Goal: Check status: Check status

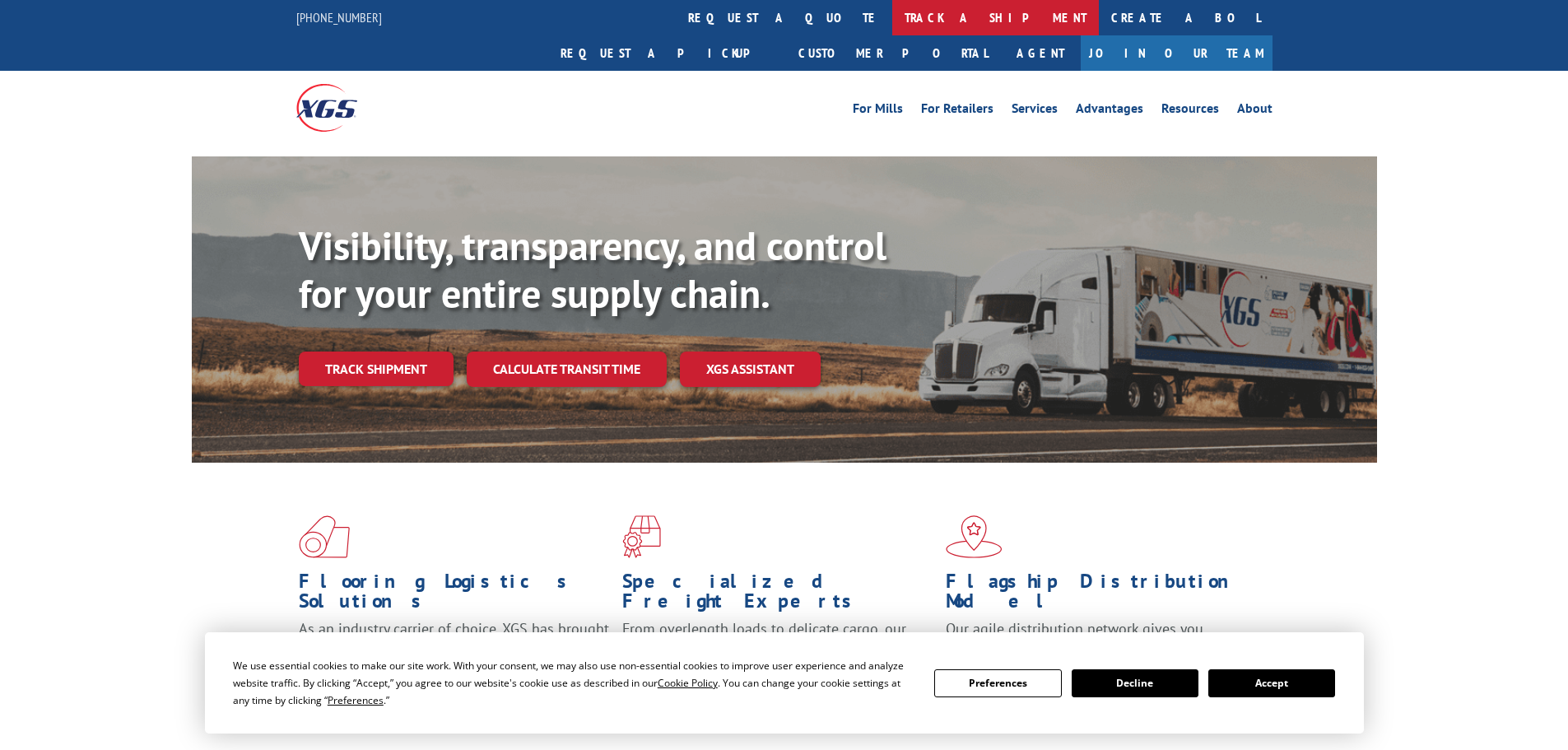
click at [892, 14] on link "track a shipment" at bounding box center [995, 17] width 206 height 36
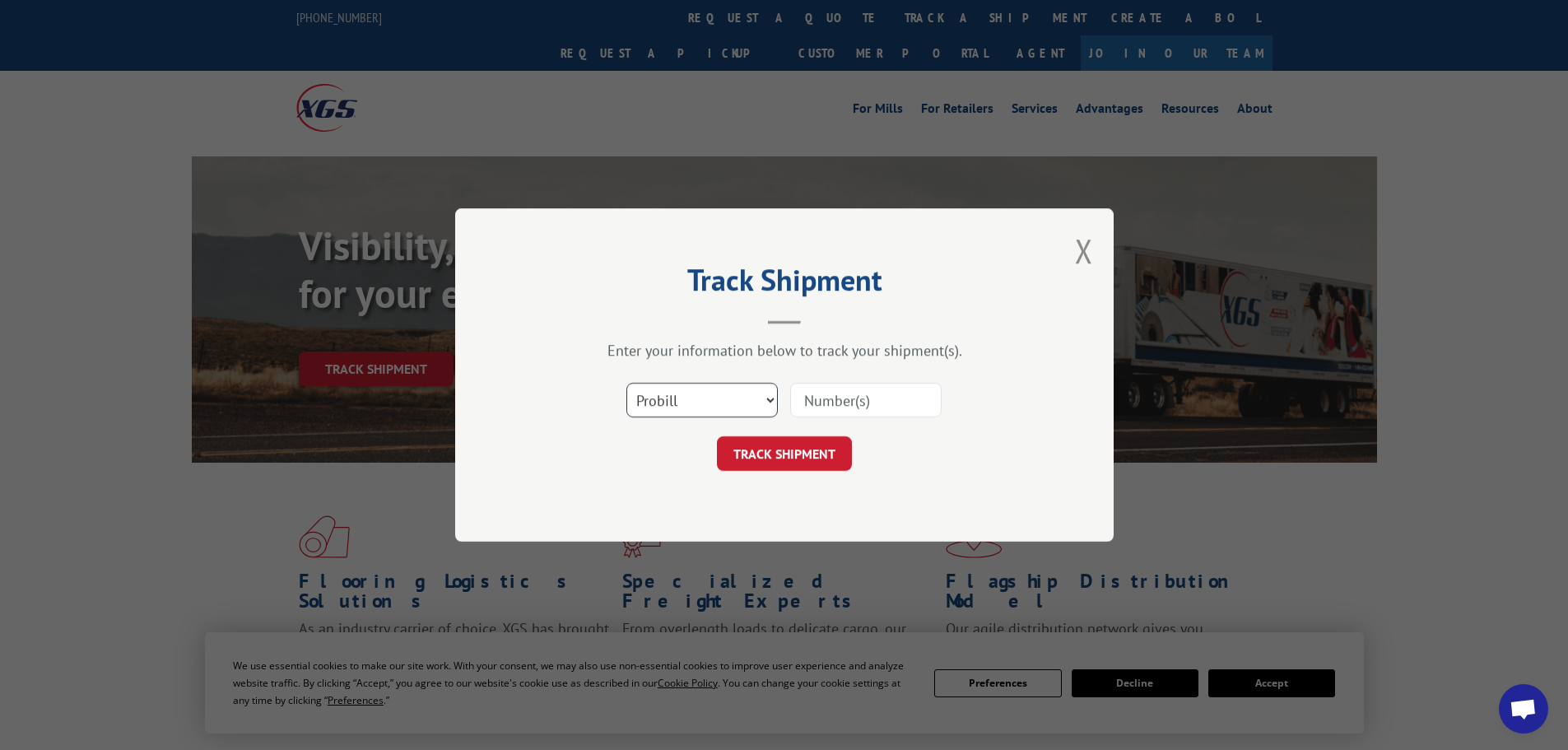
drag, startPoint x: 708, startPoint y: 406, endPoint x: 708, endPoint y: 415, distance: 9.0
click at [708, 408] on select "Select category... Probill BOL PO" at bounding box center [702, 400] width 151 height 35
select select "po"
click at [626, 382] on select "Select category... Probill BOL PO" at bounding box center [702, 400] width 151 height 35
click at [850, 398] on input at bounding box center [865, 400] width 151 height 35
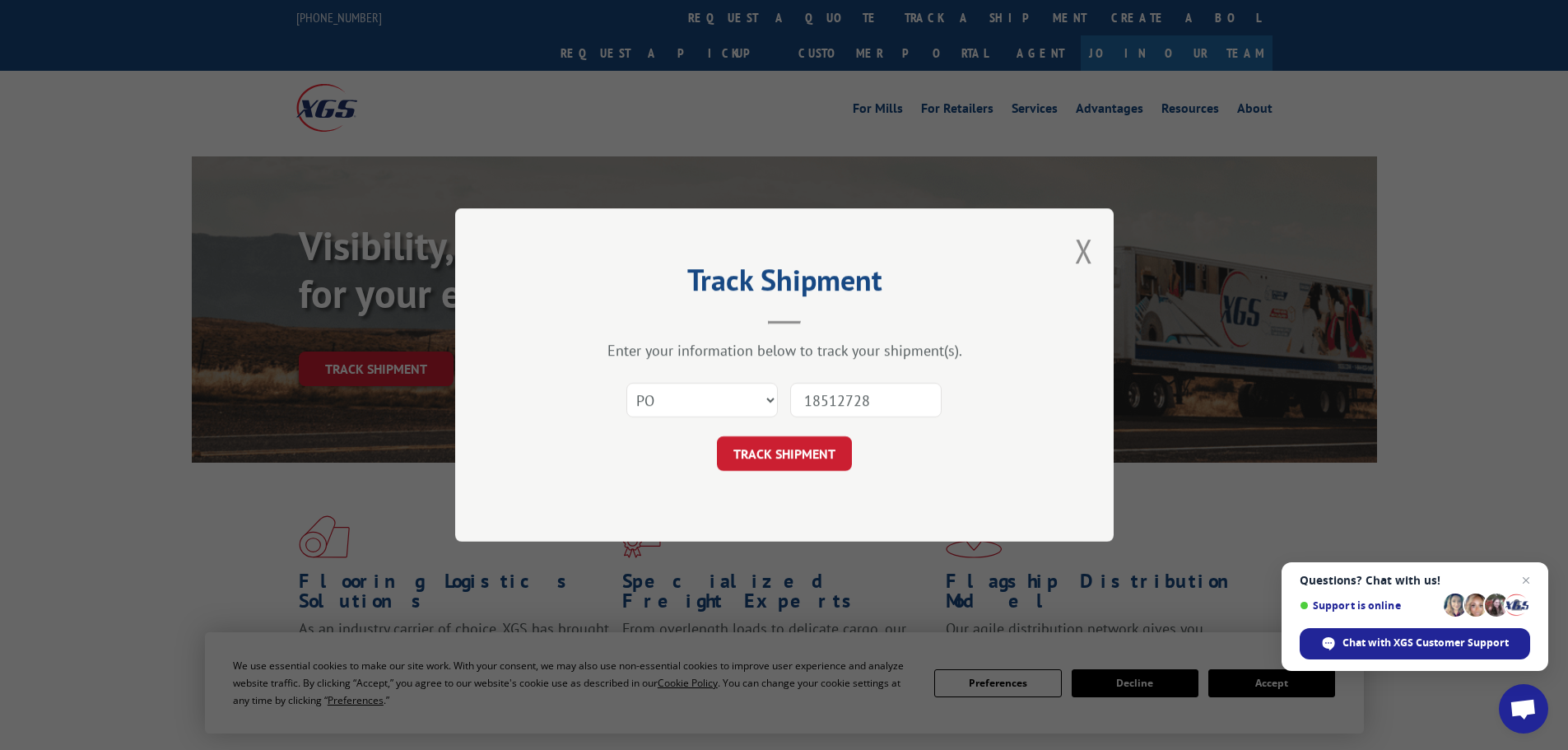
type input "18512728"
click at [717, 436] on button "TRACK SHIPMENT" at bounding box center [784, 454] width 135 height 35
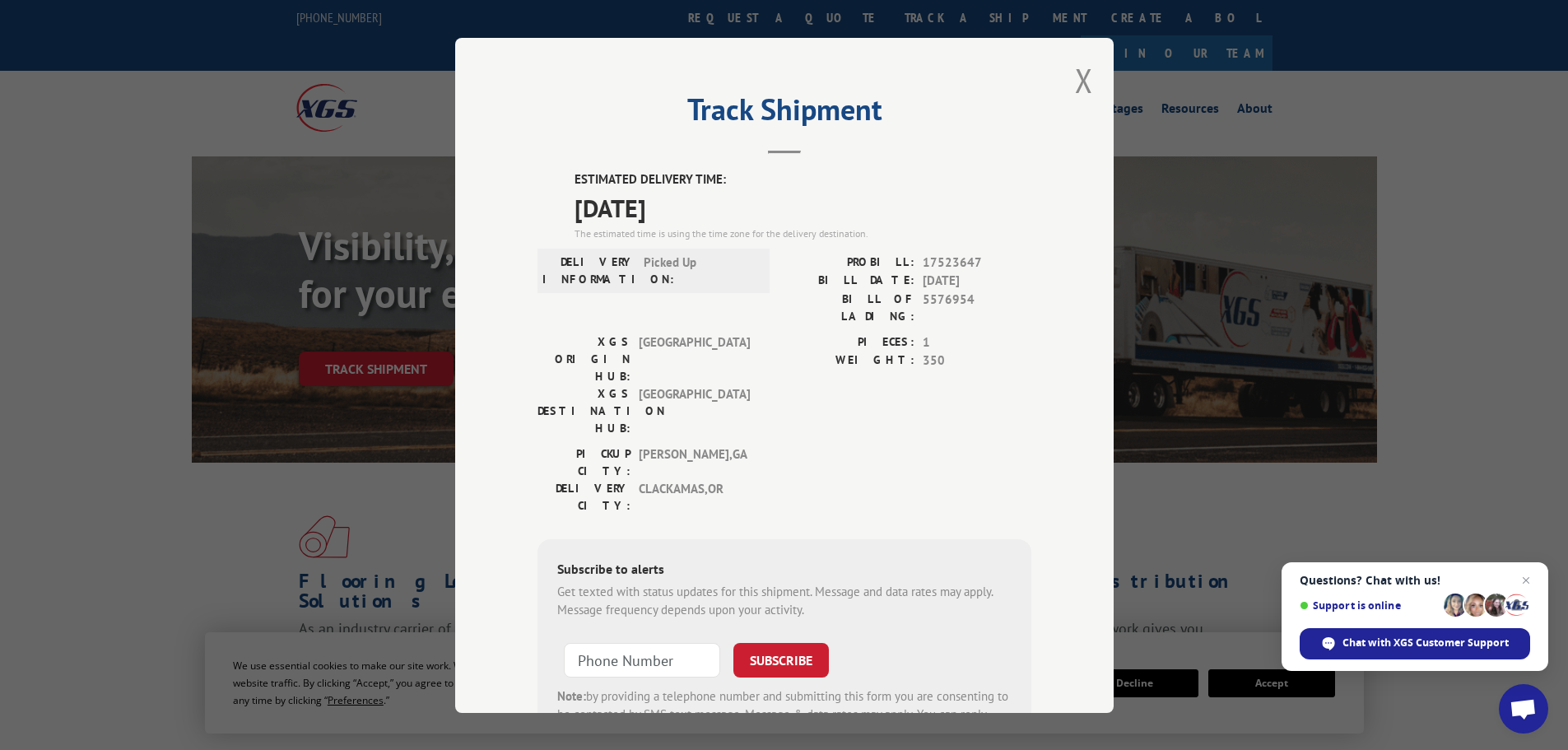
click at [1088, 79] on div "Track Shipment ESTIMATED DELIVERY TIME: [DATE] The estimated time is using the …" at bounding box center [784, 375] width 658 height 675
click at [1078, 81] on button "Close modal" at bounding box center [1084, 79] width 18 height 44
